Goal: Task Accomplishment & Management: Manage account settings

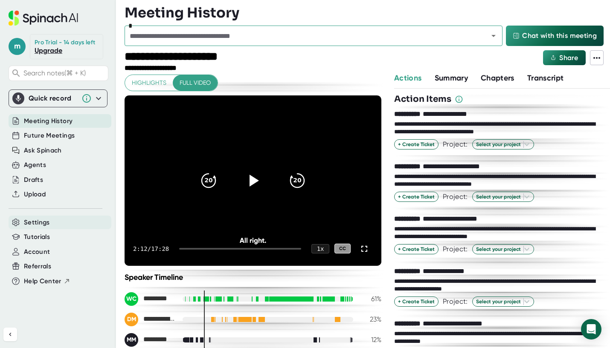
click at [44, 223] on span "Settings" at bounding box center [37, 223] width 26 height 10
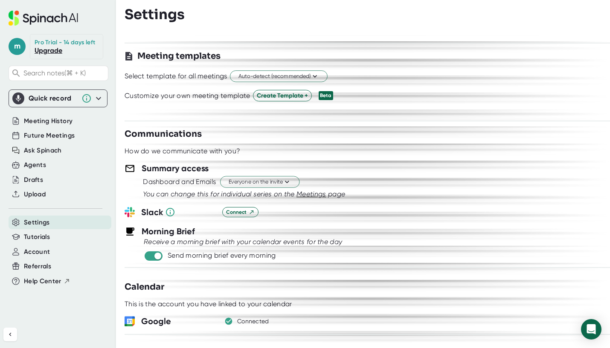
scroll to position [258, 0]
click at [294, 185] on button "Everyone on the invite" at bounding box center [259, 183] width 79 height 12
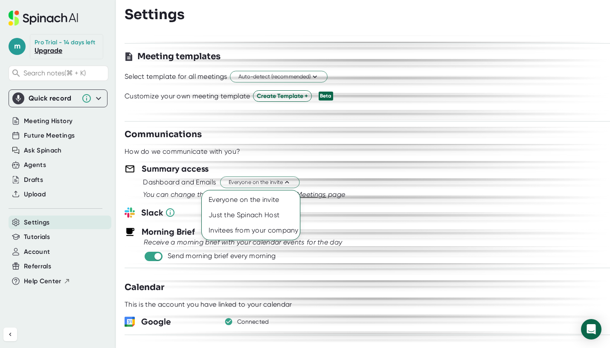
click at [427, 187] on div at bounding box center [305, 174] width 610 height 348
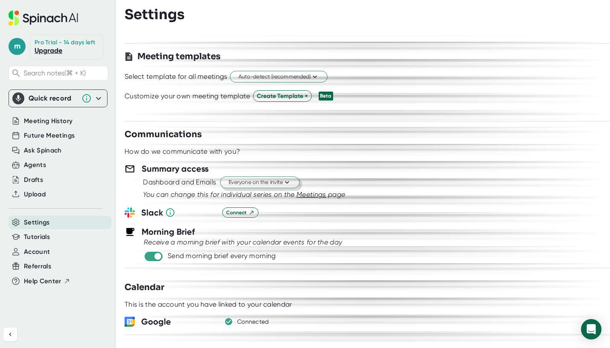
click at [293, 181] on button "Everyone on the invite" at bounding box center [259, 183] width 79 height 12
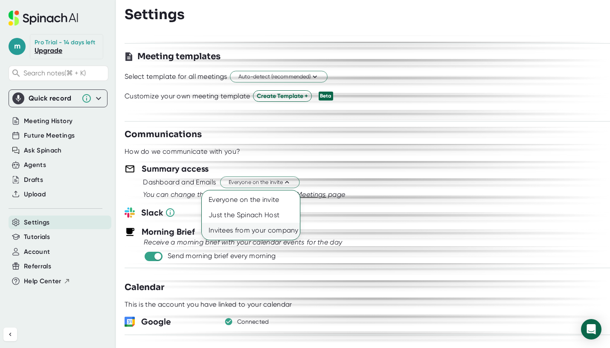
click at [278, 230] on div "Invitees from your company" at bounding box center [251, 230] width 98 height 15
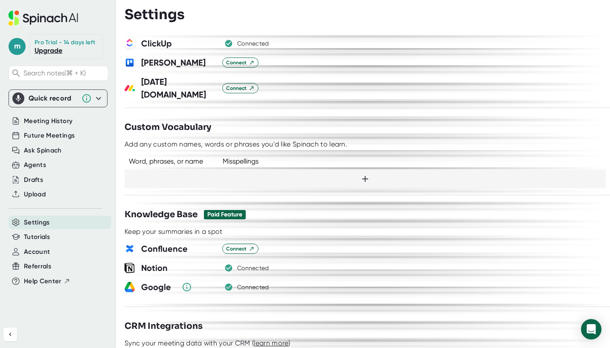
scroll to position [662, 0]
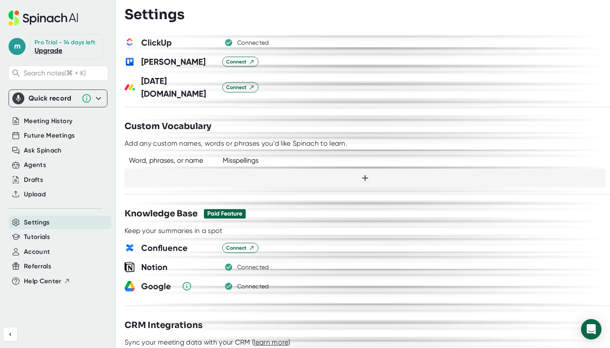
click at [365, 175] on icon at bounding box center [365, 178] width 6 height 6
type input "Mashgin"
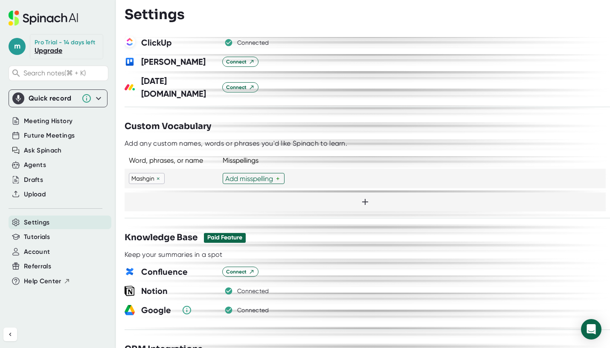
click at [253, 175] on div "Add misspelling" at bounding box center [250, 179] width 51 height 8
type input "Masghin"
click at [171, 193] on div at bounding box center [365, 202] width 481 height 19
click at [311, 245] on div at bounding box center [367, 248] width 485 height 6
click at [184, 204] on div "**********" at bounding box center [367, 191] width 485 height 313
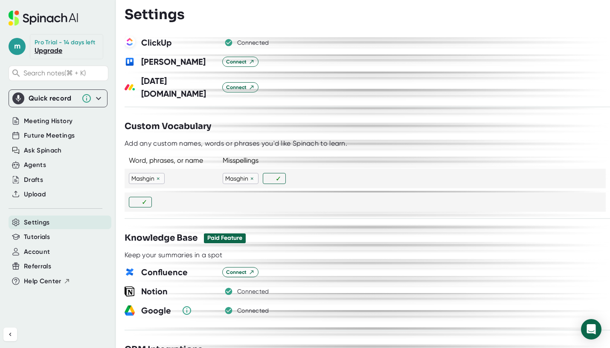
drag, startPoint x: 269, startPoint y: 166, endPoint x: 281, endPoint y: 147, distance: 22.6
click at [269, 175] on input "text" at bounding box center [270, 178] width 10 height 7
click at [281, 156] on div "Word, phrases, or name Misspellings" at bounding box center [367, 160] width 485 height 8
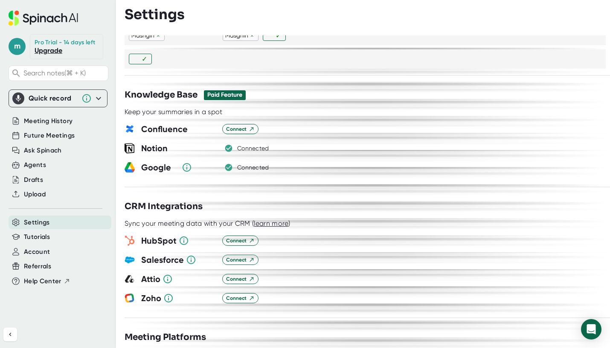
scroll to position [660, 0]
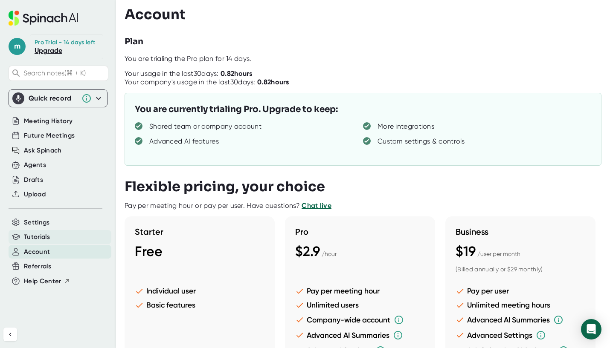
click at [44, 232] on span "Tutorials" at bounding box center [37, 237] width 26 height 10
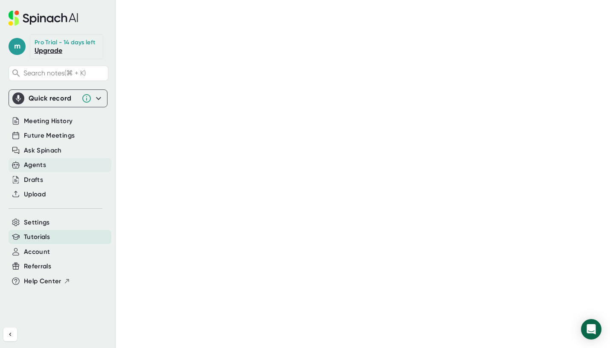
scroll to position [0, 0]
click at [23, 17] on icon at bounding box center [44, 18] width 70 height 15
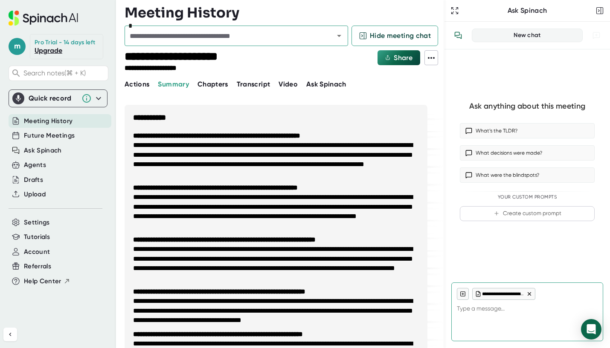
click at [146, 85] on span "Actions" at bounding box center [137, 84] width 25 height 8
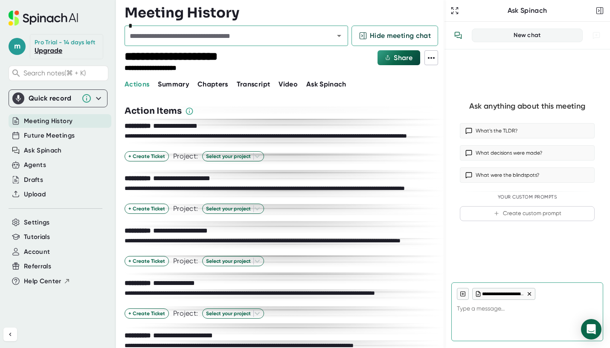
type textarea "x"
